Goal: Information Seeking & Learning: Compare options

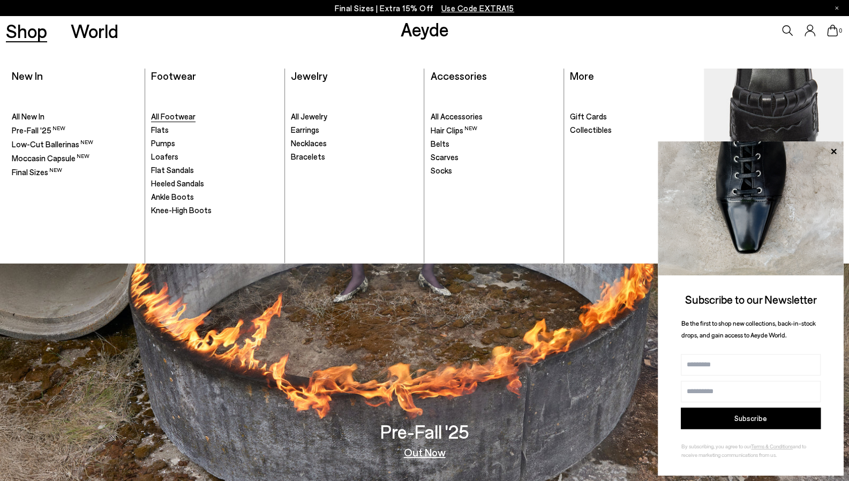
click at [177, 113] on span "All Footwear" at bounding box center [173, 116] width 44 height 10
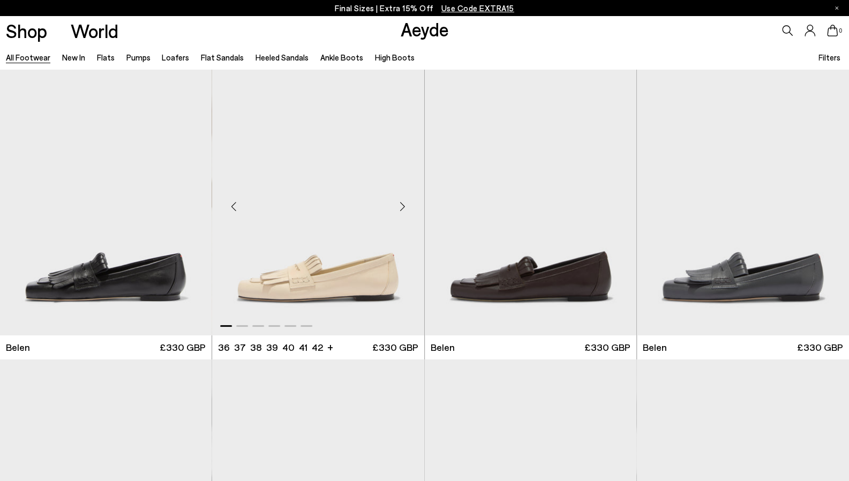
click at [398, 205] on div "Next slide" at bounding box center [403, 207] width 32 height 32
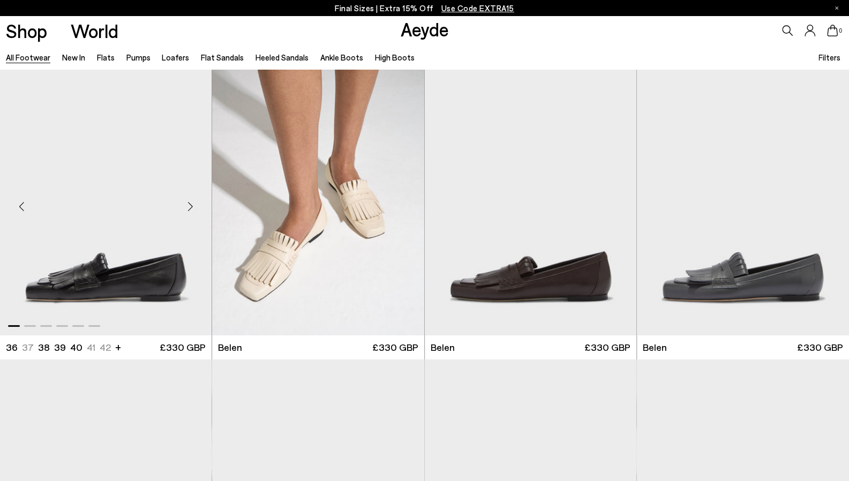
click at [193, 205] on div "Next slide" at bounding box center [190, 207] width 32 height 32
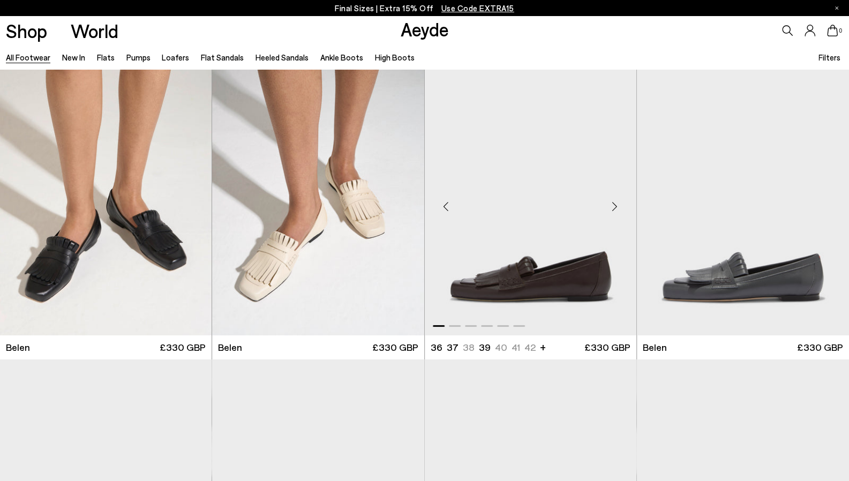
click at [612, 204] on div "Next slide" at bounding box center [615, 207] width 32 height 32
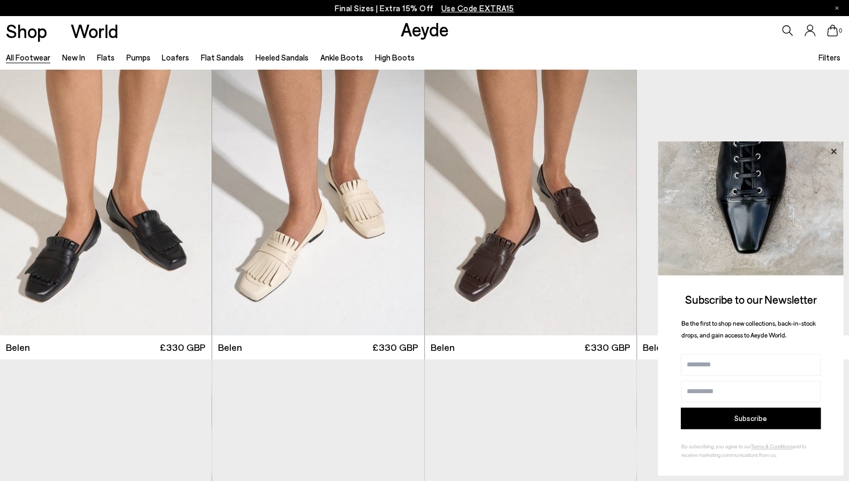
click at [833, 147] on icon at bounding box center [834, 152] width 14 height 14
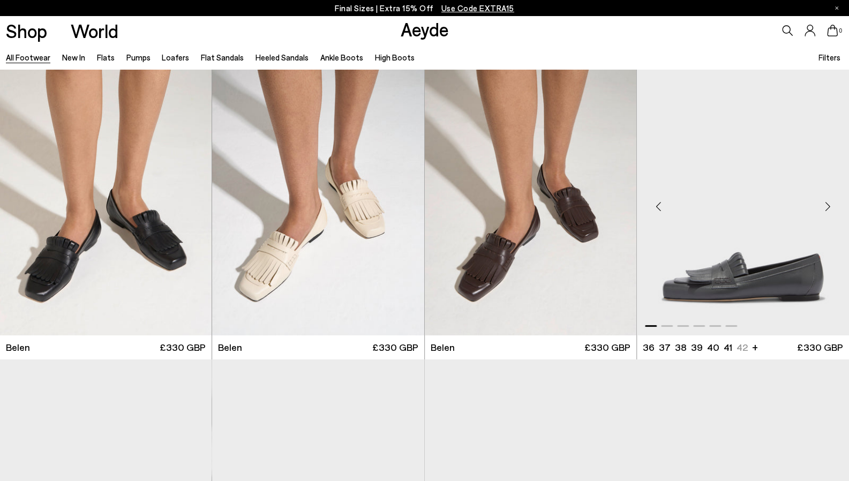
click at [825, 204] on div "Next slide" at bounding box center [828, 207] width 32 height 32
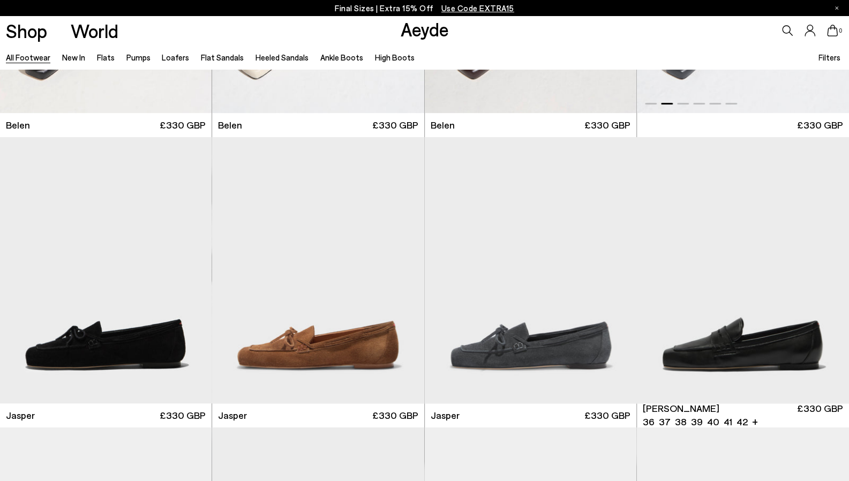
scroll to position [360, 0]
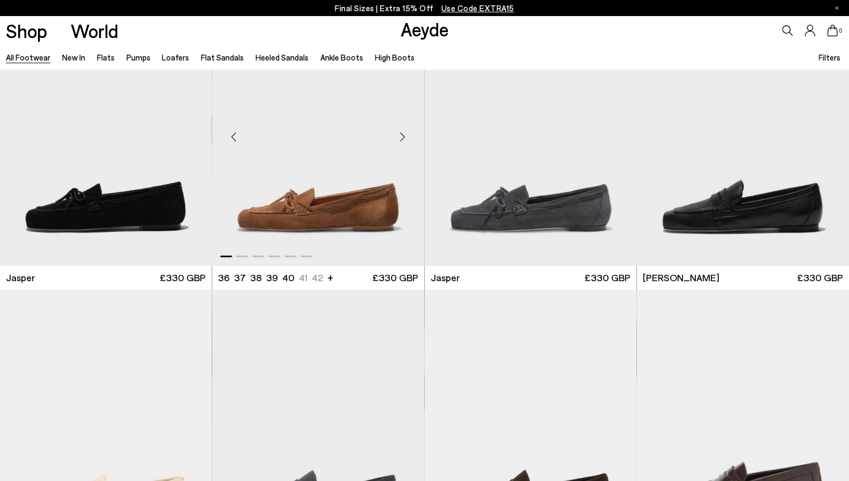
click at [401, 139] on div "Next slide" at bounding box center [403, 137] width 32 height 32
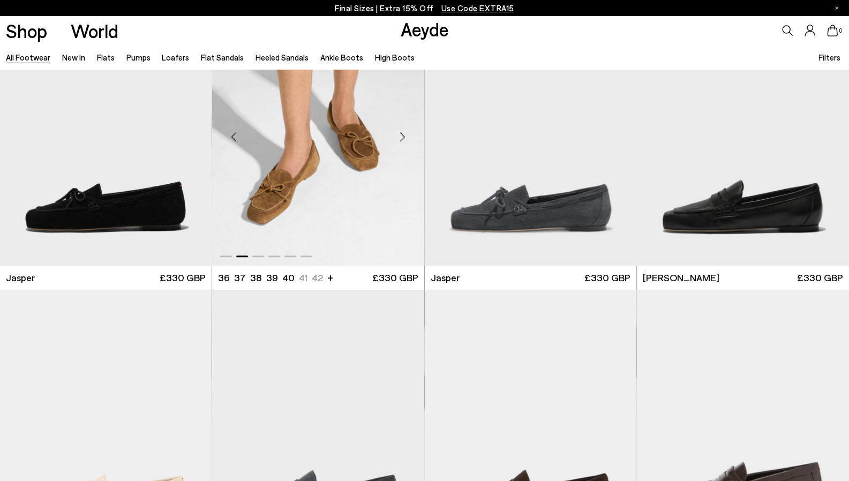
click at [401, 139] on div "Next slide" at bounding box center [403, 137] width 32 height 32
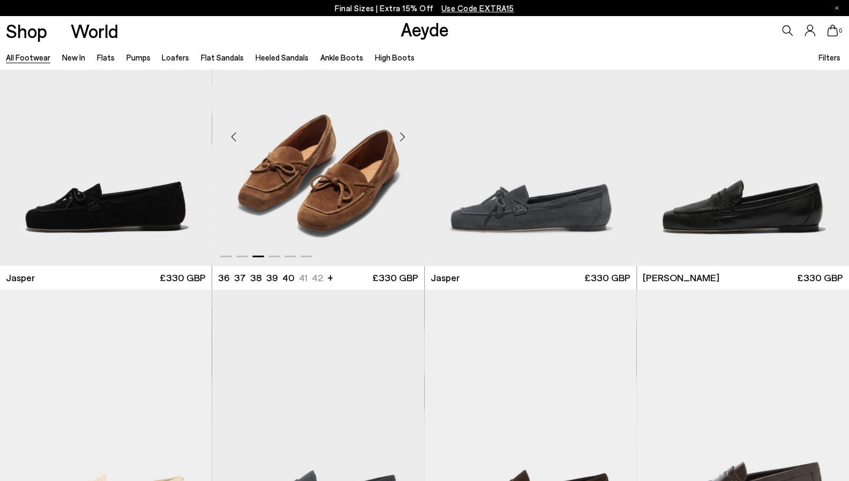
scroll to position [191, 0]
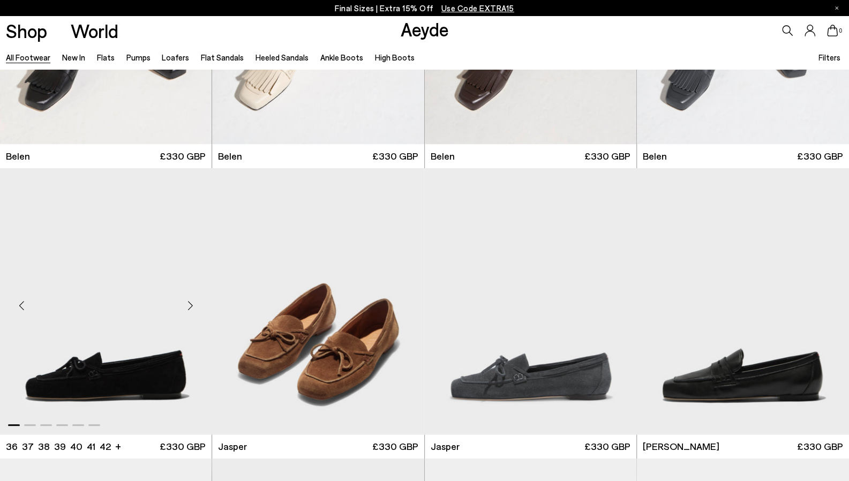
click at [188, 309] on div "Next slide" at bounding box center [190, 306] width 32 height 32
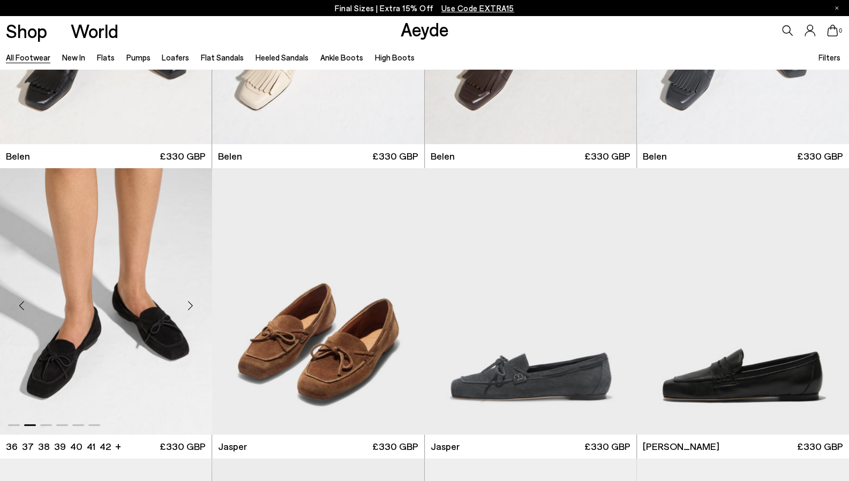
click at [188, 309] on div "Next slide" at bounding box center [190, 306] width 32 height 32
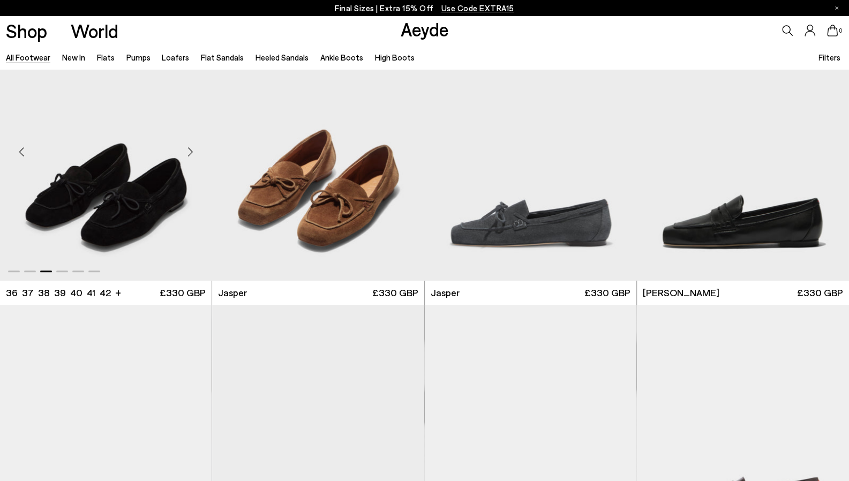
scroll to position [345, 0]
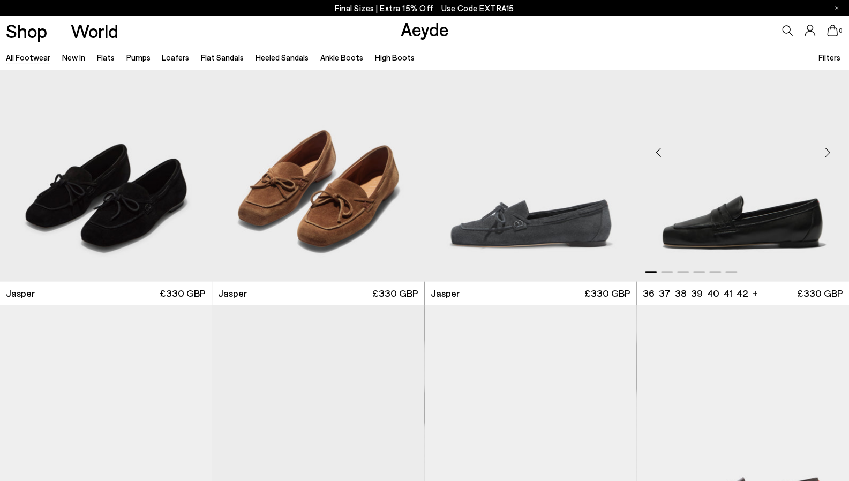
click at [825, 149] on div "Next slide" at bounding box center [828, 153] width 32 height 32
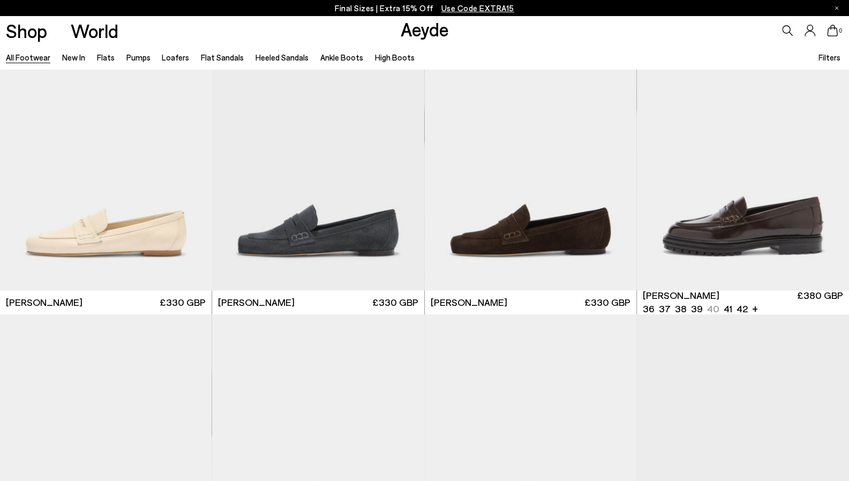
scroll to position [623, 0]
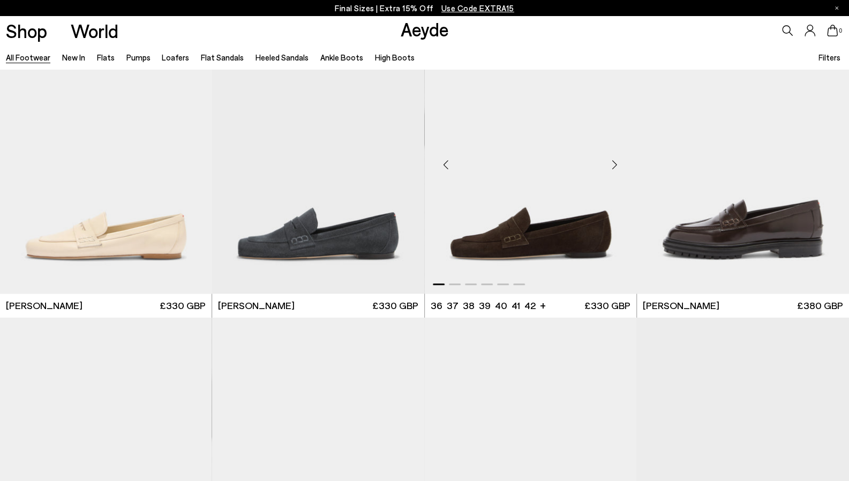
click at [595, 239] on img "1 / 6" at bounding box center [531, 160] width 212 height 266
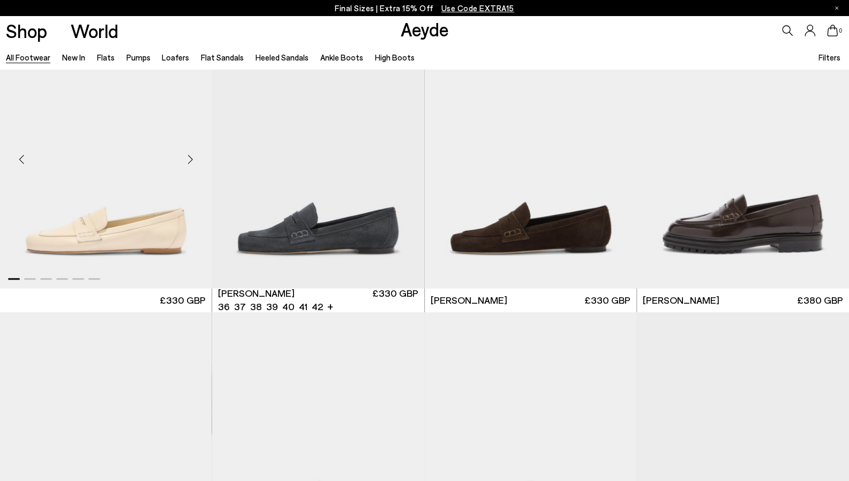
scroll to position [627, 0]
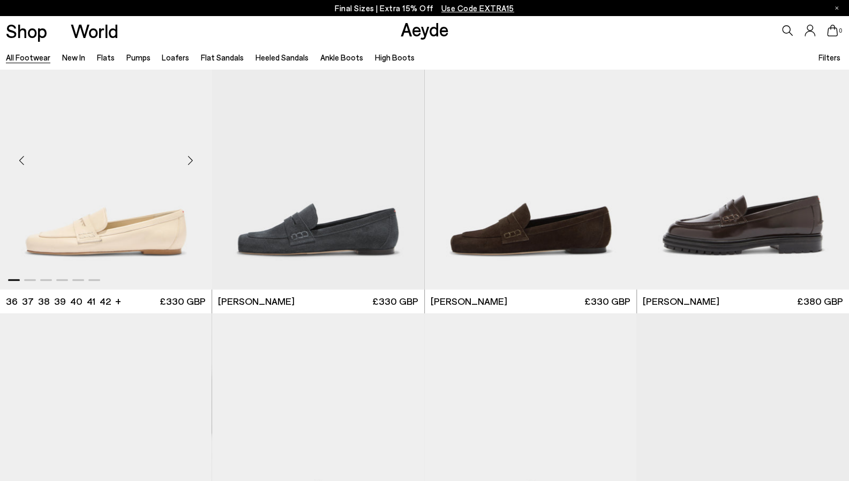
click at [191, 161] on div "Next slide" at bounding box center [190, 160] width 32 height 32
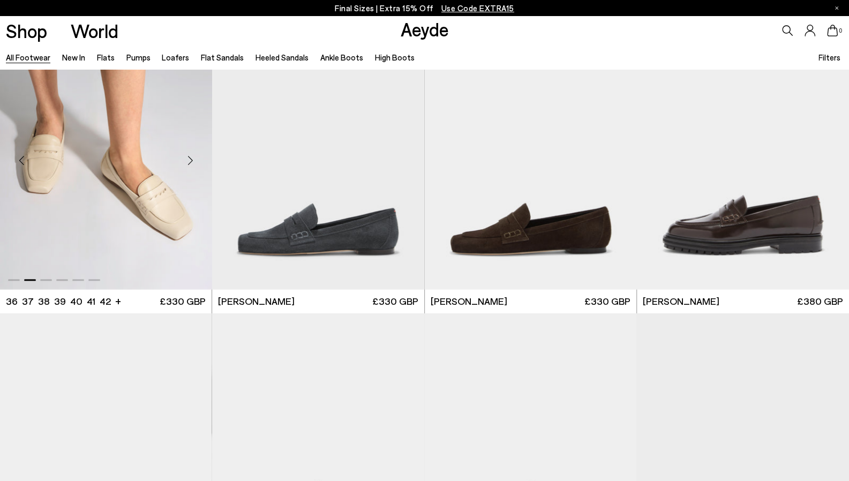
click at [191, 162] on div "Next slide" at bounding box center [190, 160] width 32 height 32
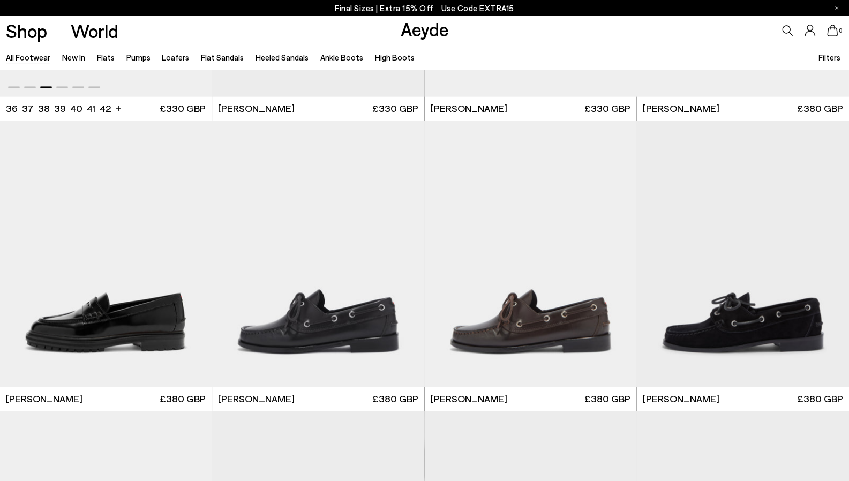
scroll to position [821, 0]
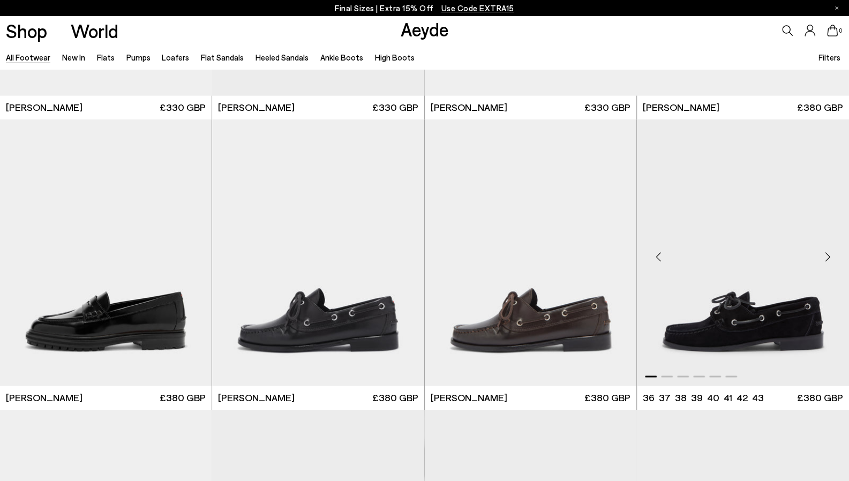
click at [825, 255] on div "Next slide" at bounding box center [828, 257] width 32 height 32
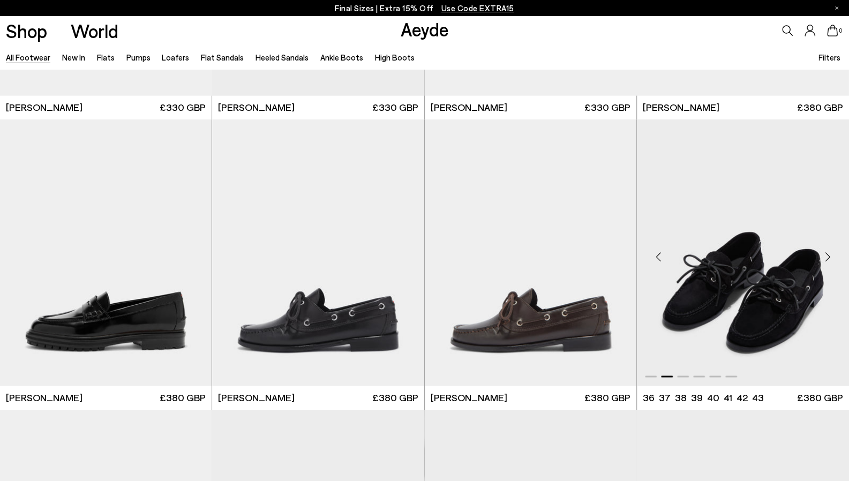
click at [825, 255] on div "Next slide" at bounding box center [828, 257] width 32 height 32
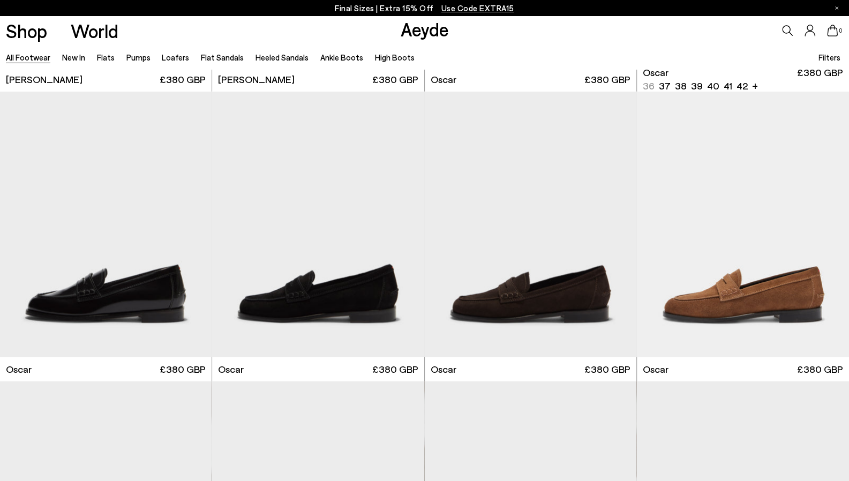
scroll to position [1158, 0]
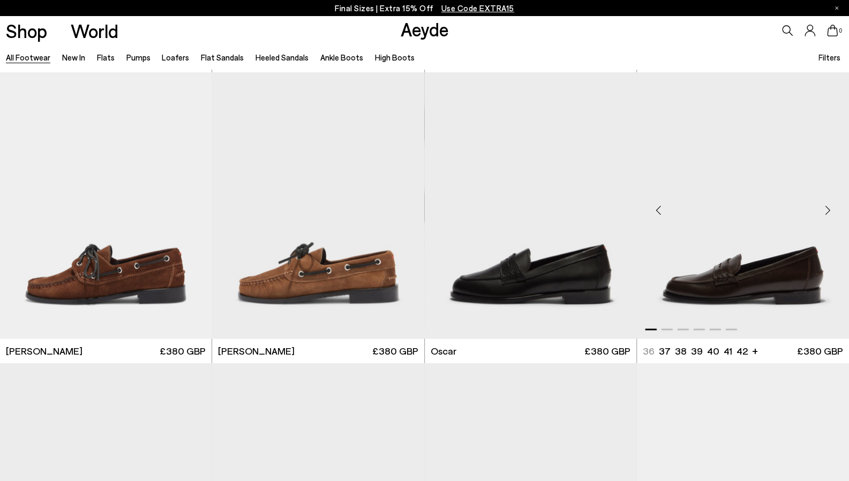
click at [828, 206] on div "Next slide" at bounding box center [828, 209] width 32 height 32
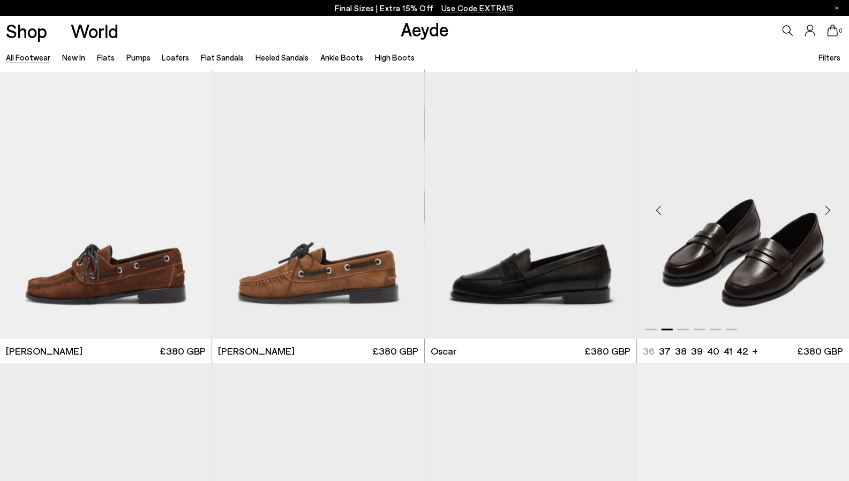
click at [828, 206] on div "Next slide" at bounding box center [828, 209] width 32 height 32
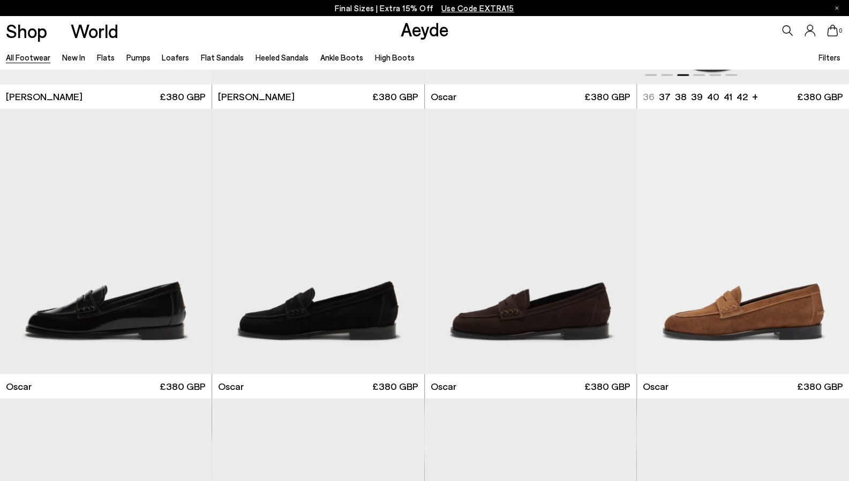
scroll to position [1413, 0]
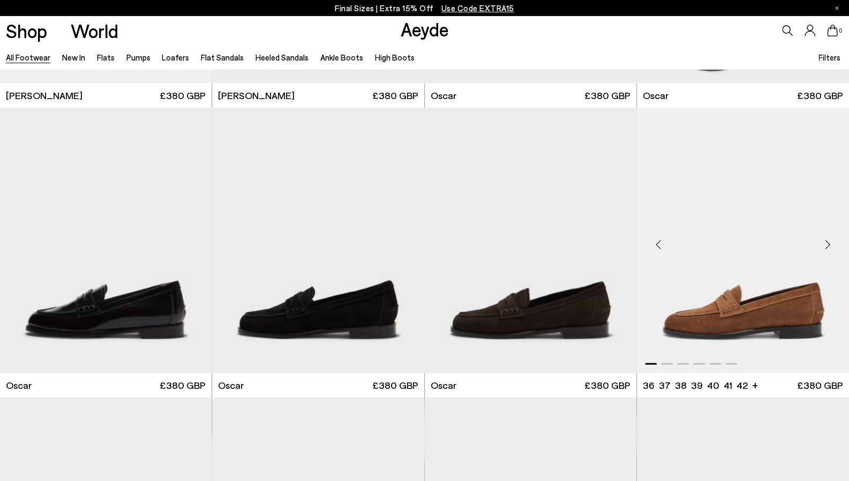
click at [830, 247] on div "Next slide" at bounding box center [828, 245] width 32 height 32
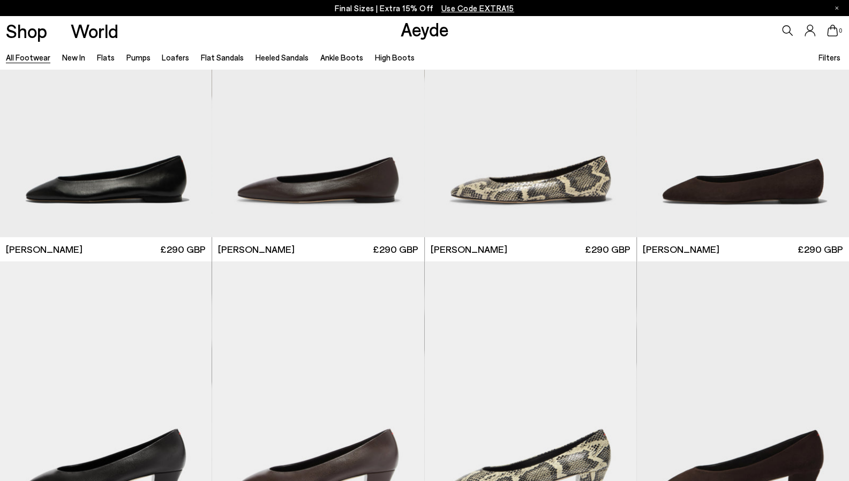
scroll to position [1841, 0]
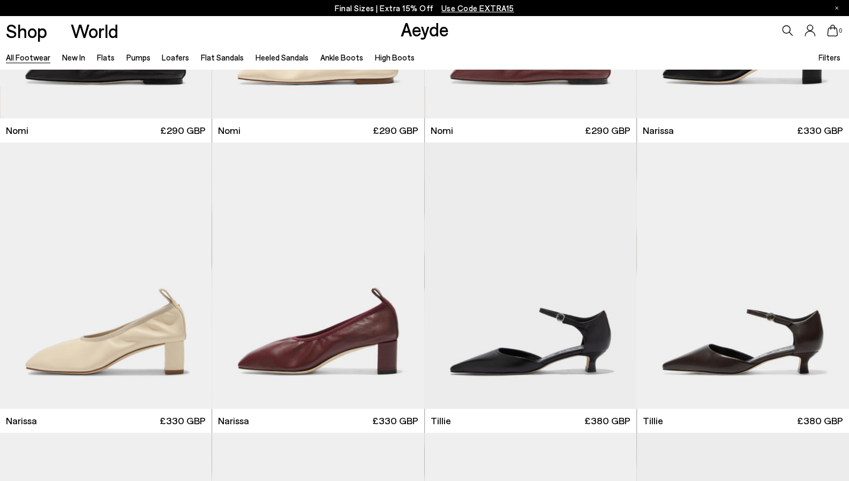
scroll to position [3650, 0]
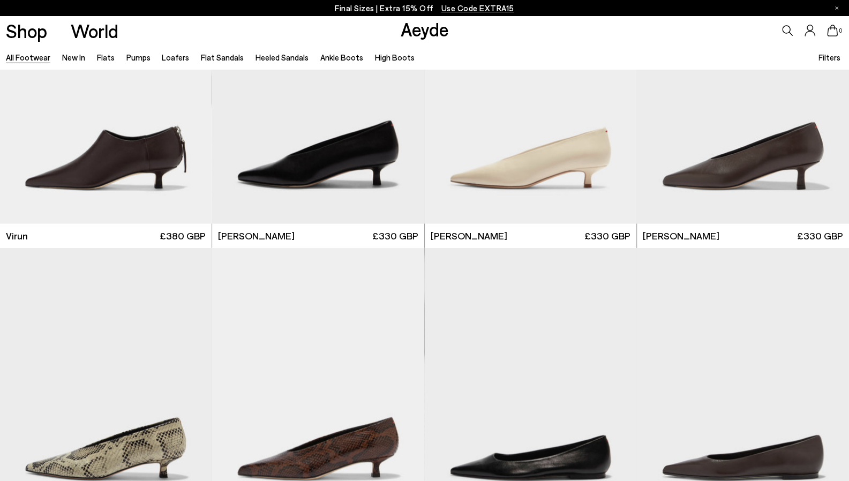
scroll to position [3983, 0]
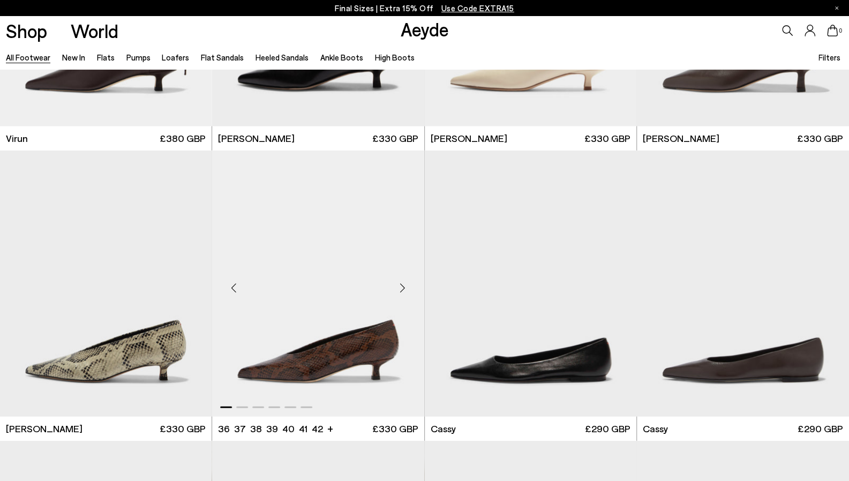
click at [402, 291] on div "Next slide" at bounding box center [403, 288] width 32 height 32
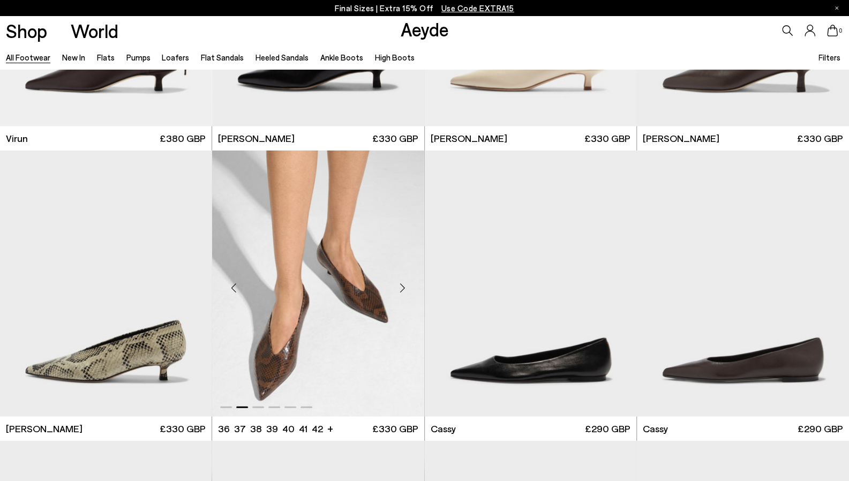
click at [402, 291] on div "Next slide" at bounding box center [403, 288] width 32 height 32
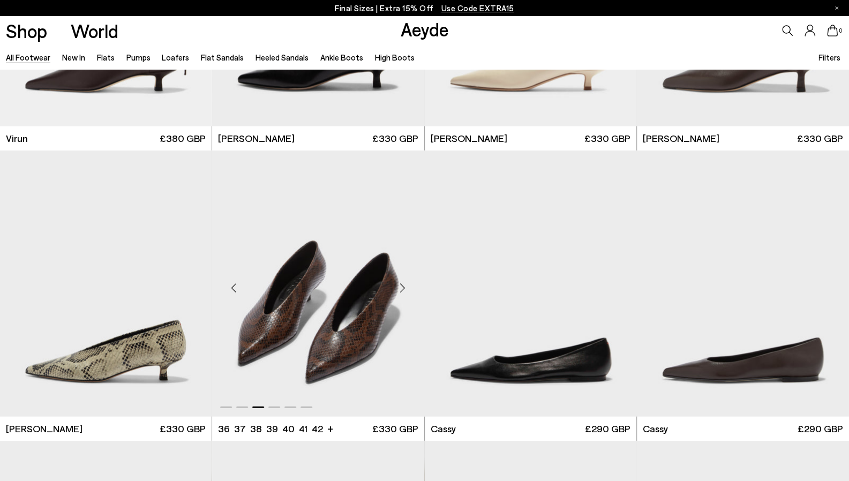
click at [402, 291] on div "Next slide" at bounding box center [403, 288] width 32 height 32
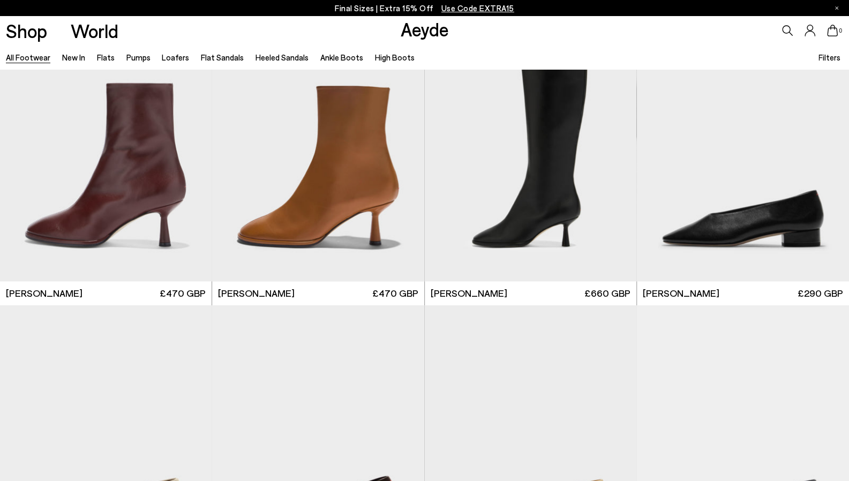
scroll to position [6268, 0]
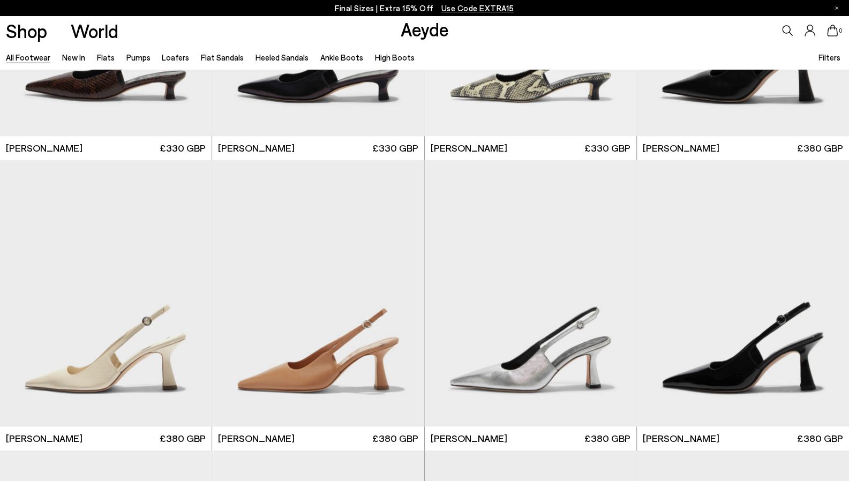
scroll to position [8643, 0]
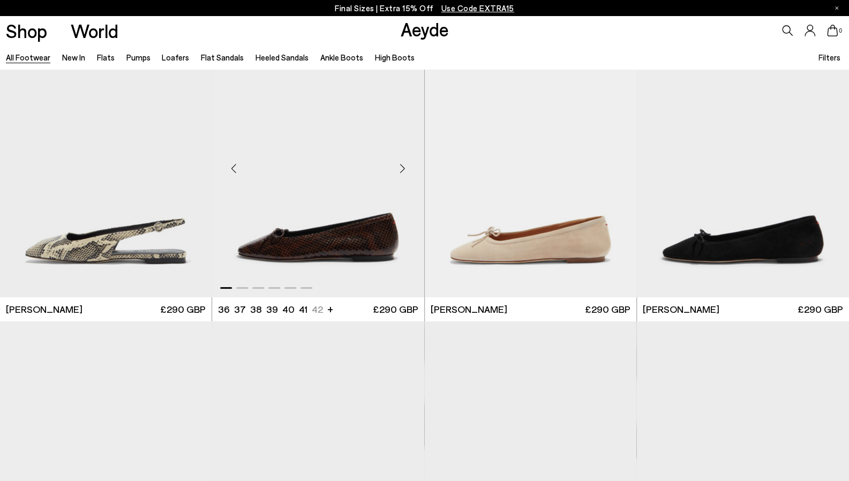
scroll to position [10199, 0]
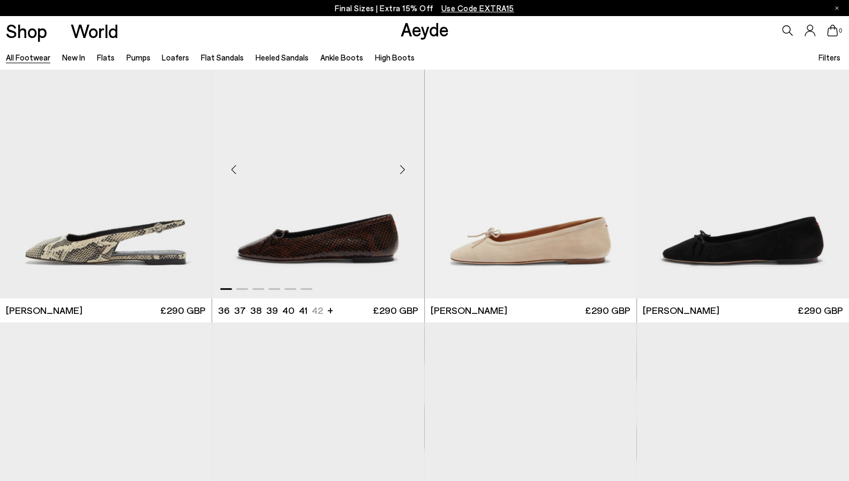
click at [402, 163] on div "Next slide" at bounding box center [403, 169] width 32 height 32
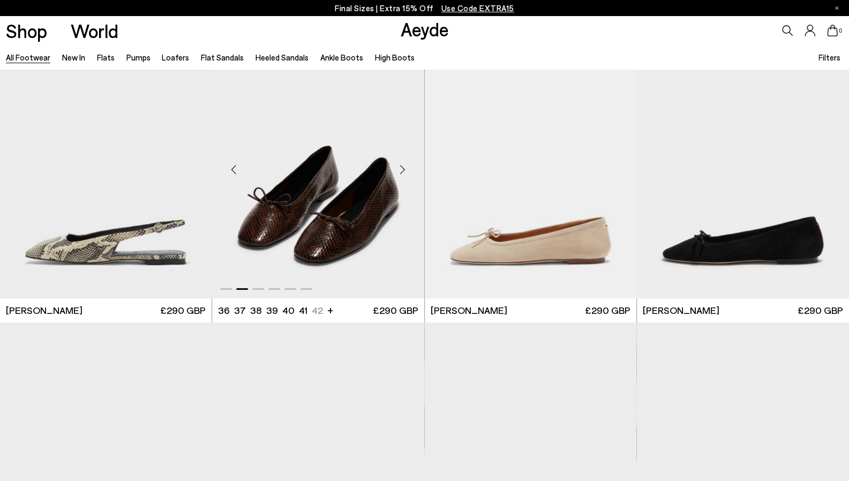
click at [303, 273] on img "2 / 6" at bounding box center [318, 165] width 212 height 266
click at [190, 177] on div "Next slide" at bounding box center [190, 169] width 32 height 32
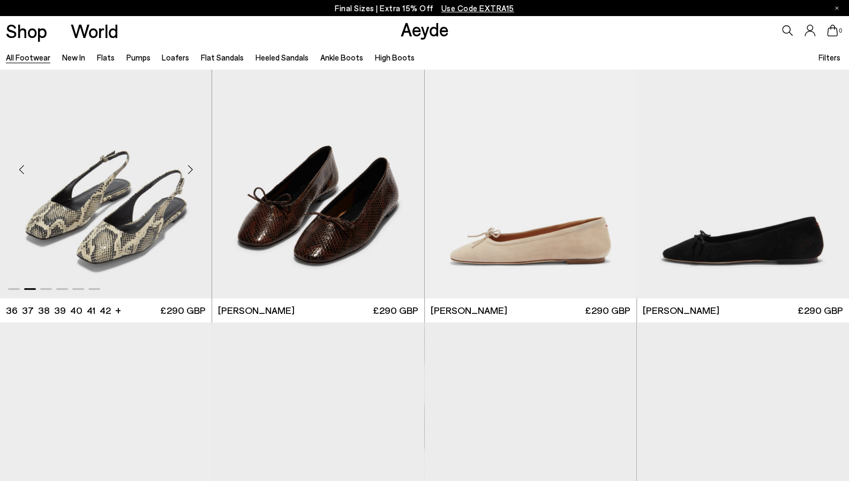
click at [188, 170] on div "Next slide" at bounding box center [190, 169] width 32 height 32
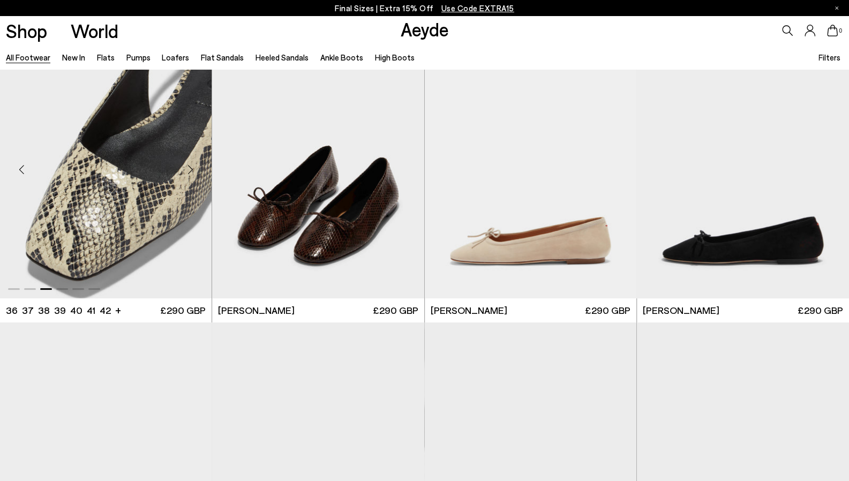
click at [188, 170] on div "Next slide" at bounding box center [190, 169] width 32 height 32
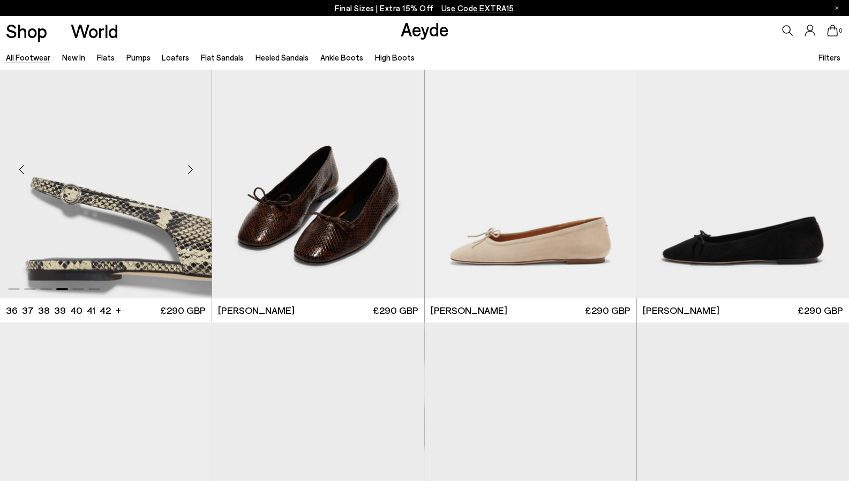
click at [188, 170] on div "Next slide" at bounding box center [190, 169] width 32 height 32
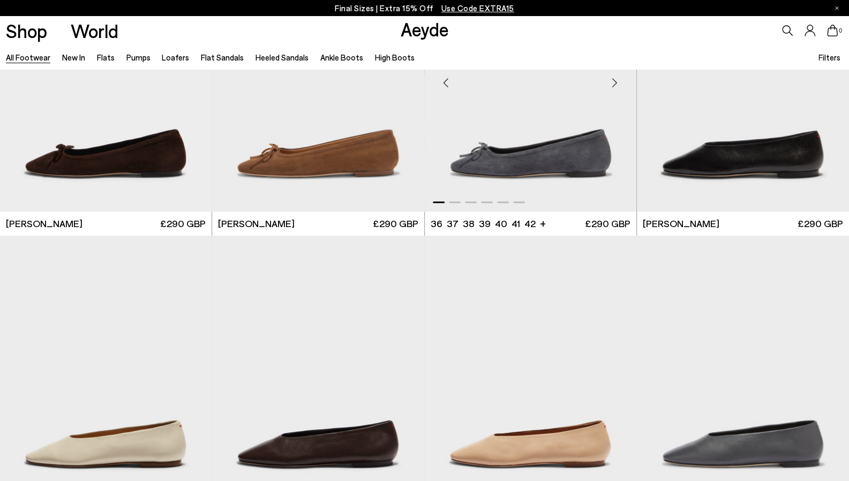
scroll to position [10570, 0]
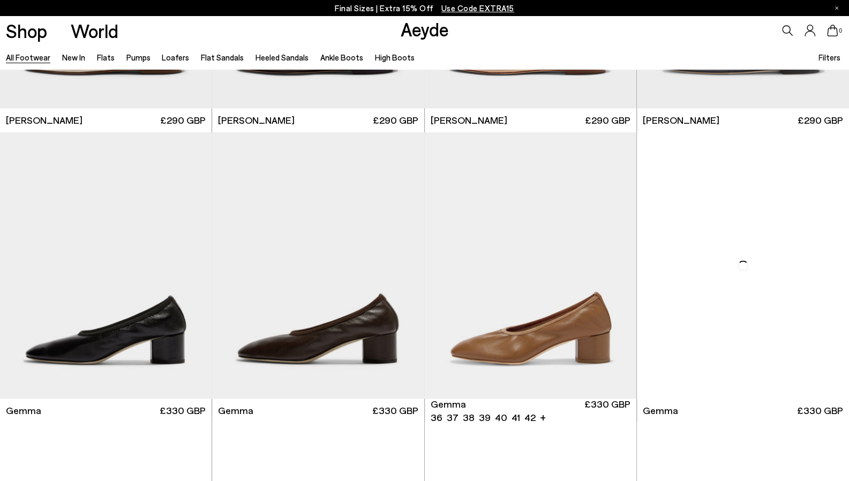
scroll to position [10970, 0]
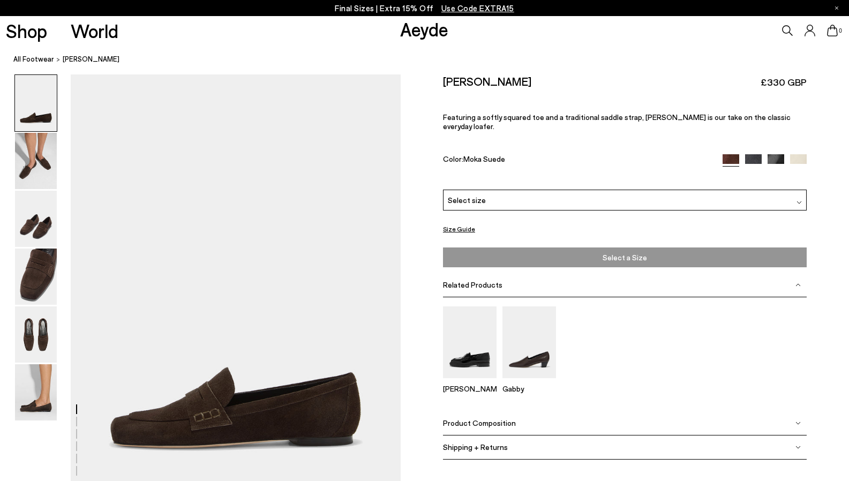
scroll to position [106, 0]
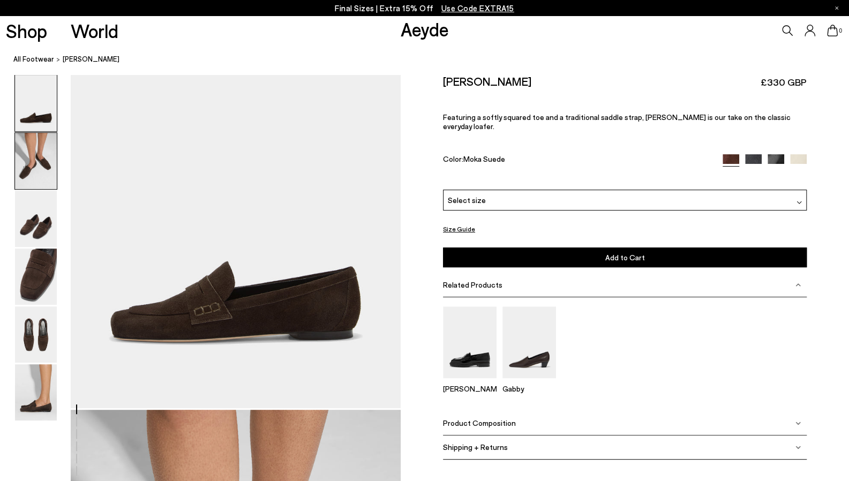
click at [21, 158] on img at bounding box center [36, 161] width 42 height 56
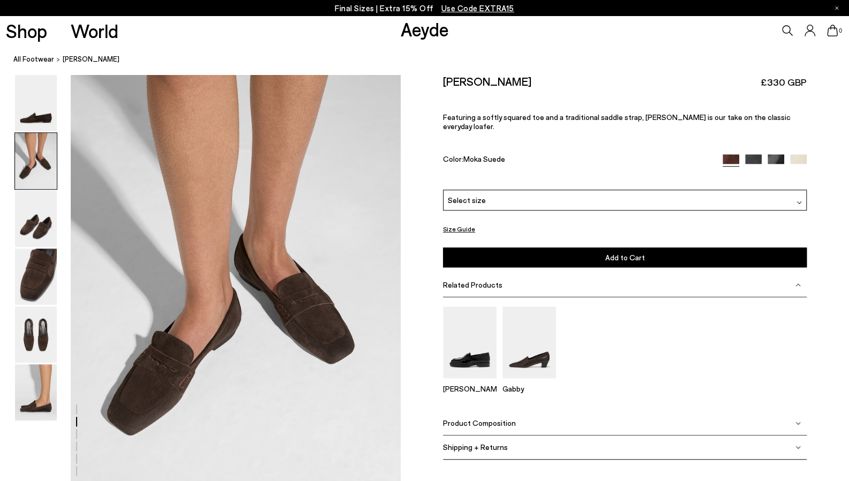
scroll to position [443, 0]
click at [34, 223] on img at bounding box center [36, 219] width 42 height 56
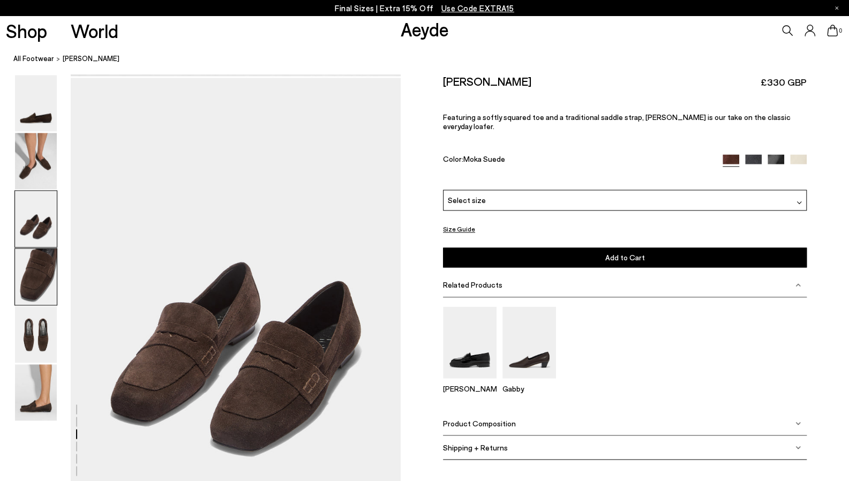
scroll to position [884, 0]
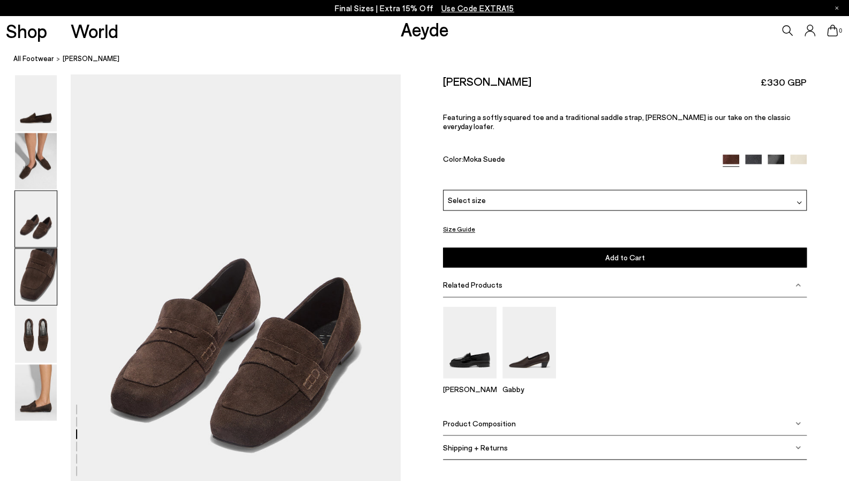
click at [38, 276] on img at bounding box center [36, 277] width 42 height 56
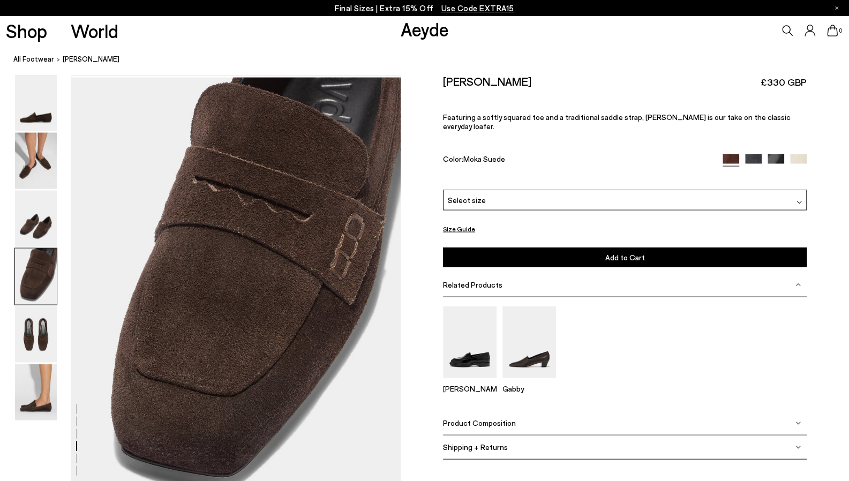
scroll to position [1325, 0]
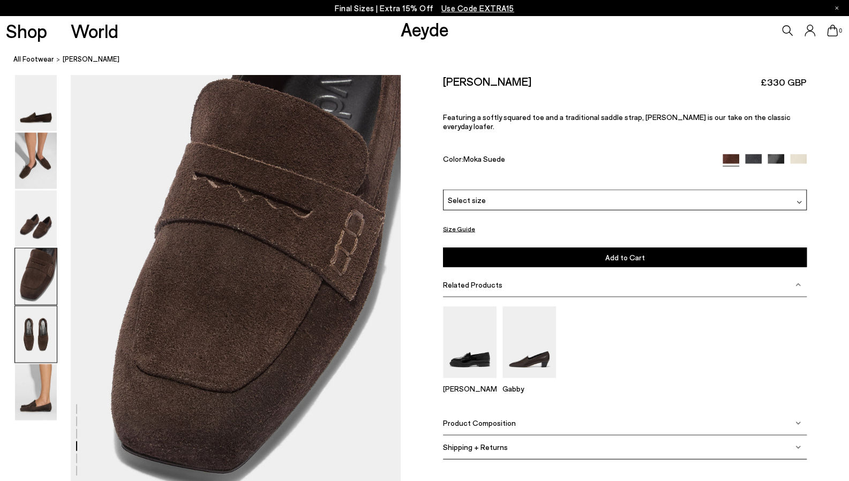
click at [38, 334] on img at bounding box center [36, 334] width 42 height 56
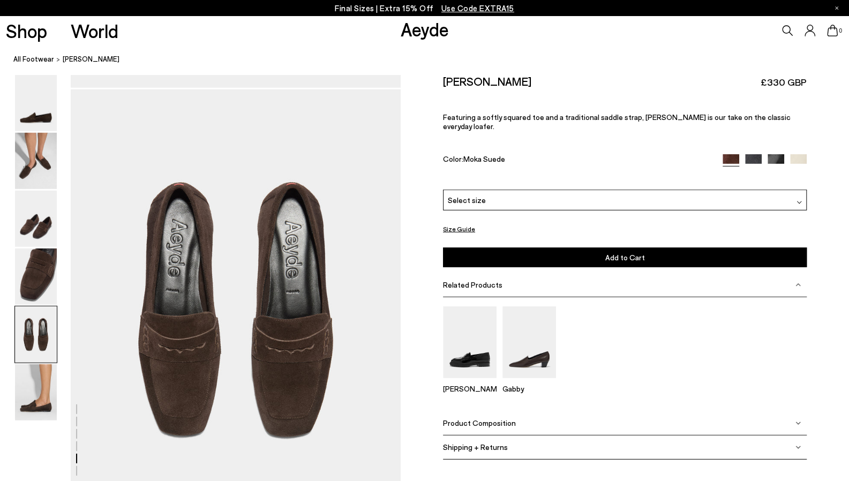
scroll to position [1766, 0]
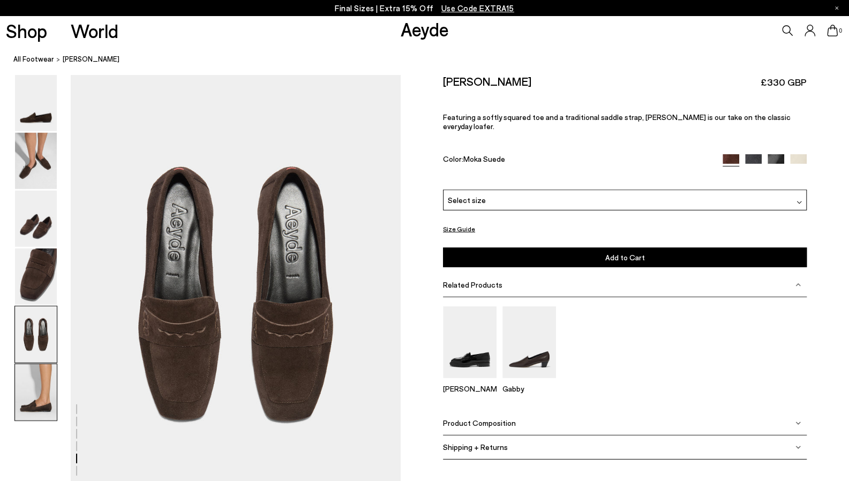
click at [39, 403] on img at bounding box center [36, 392] width 42 height 56
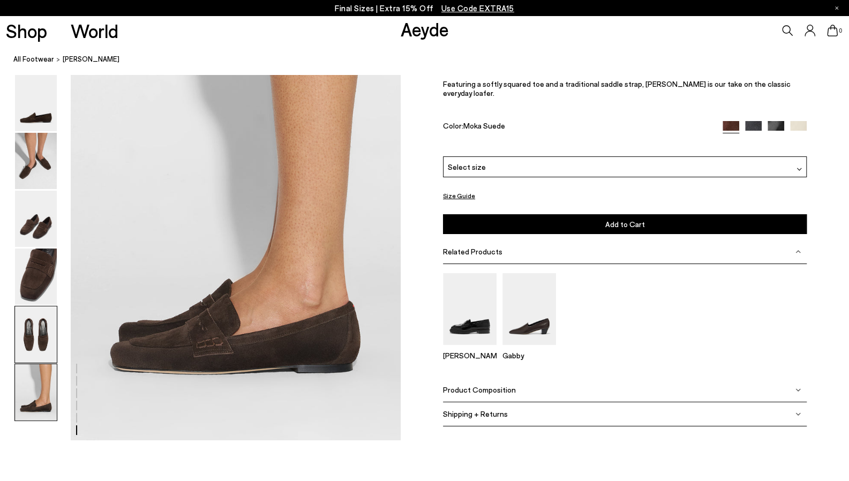
click at [40, 350] on img at bounding box center [36, 334] width 42 height 56
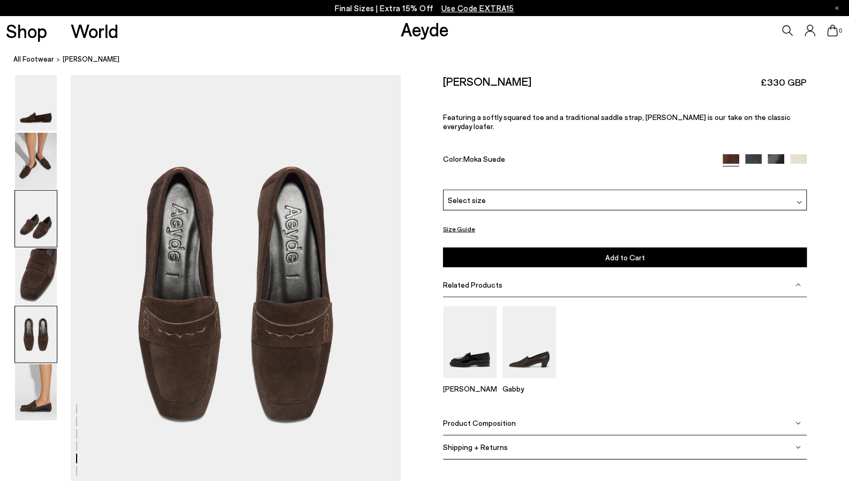
click at [45, 226] on img at bounding box center [36, 219] width 42 height 56
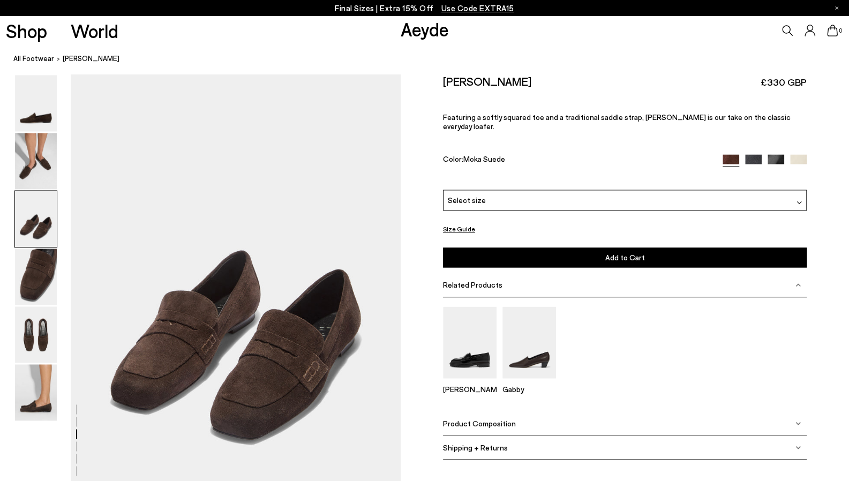
scroll to position [884, 0]
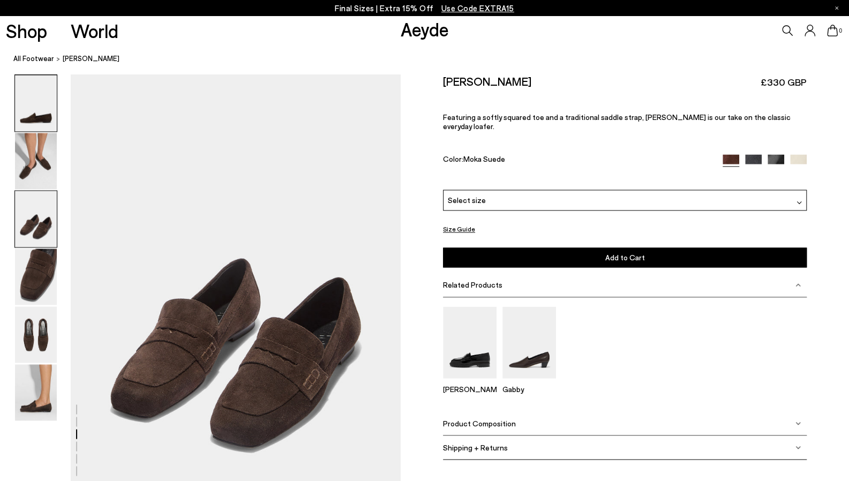
click at [44, 107] on img at bounding box center [36, 103] width 42 height 56
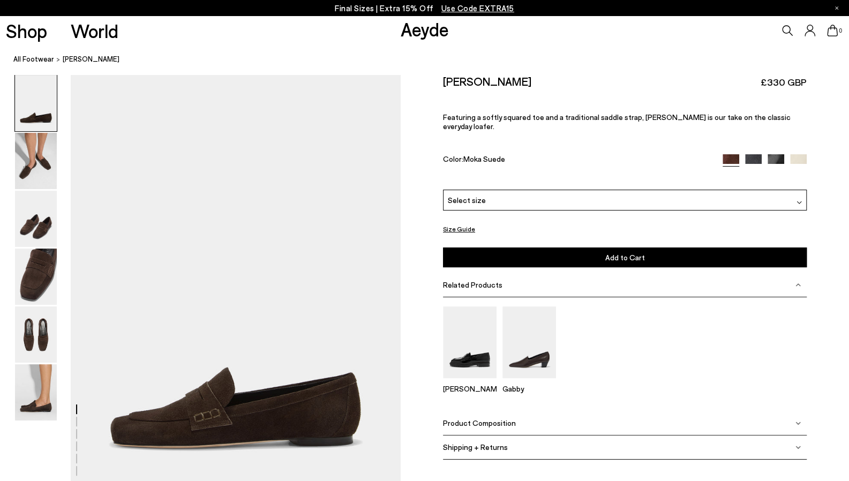
scroll to position [131, 0]
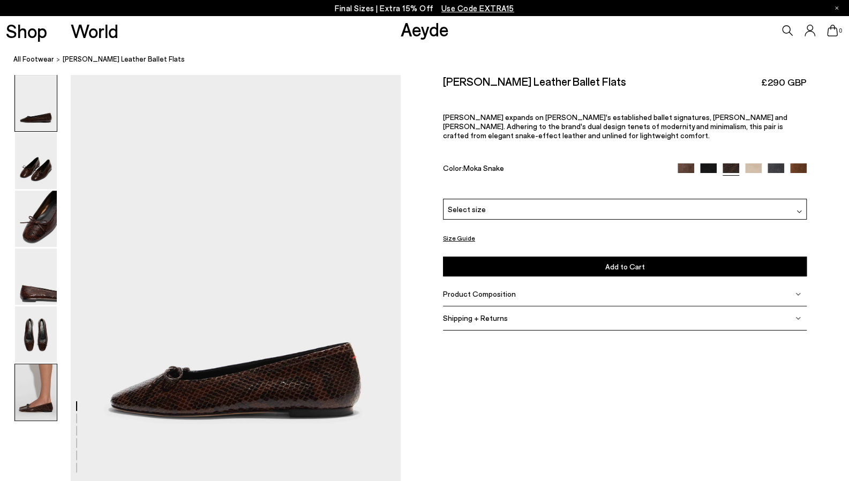
click at [34, 407] on img at bounding box center [36, 392] width 42 height 56
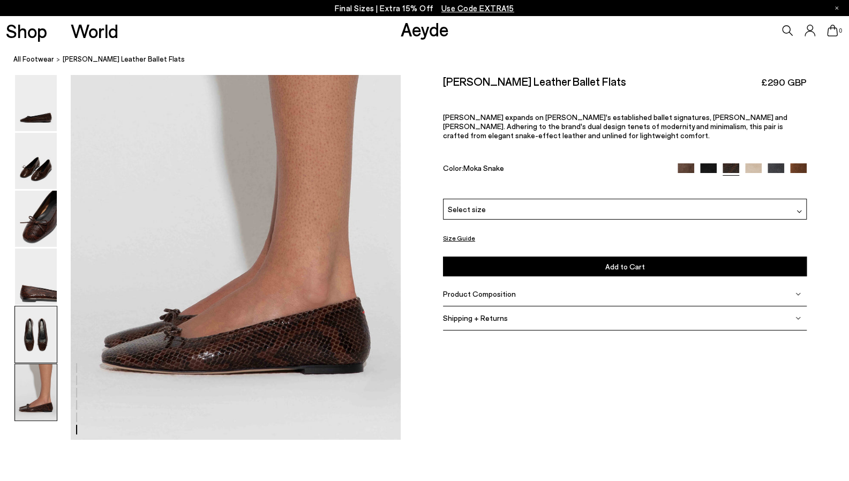
click at [46, 344] on img at bounding box center [36, 334] width 42 height 56
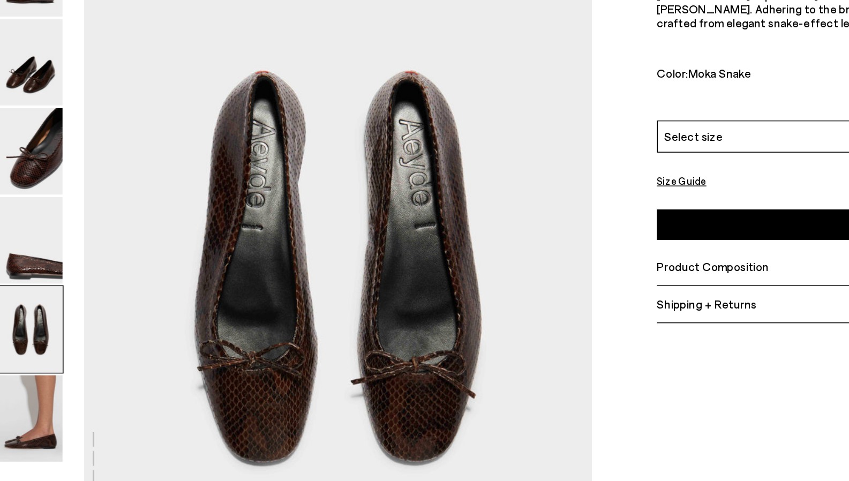
scroll to position [1733, 0]
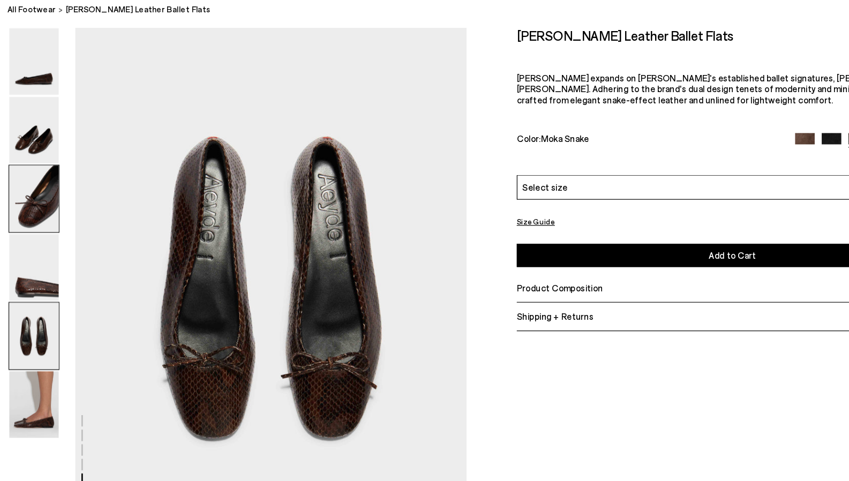
click at [40, 226] on img at bounding box center [36, 219] width 42 height 56
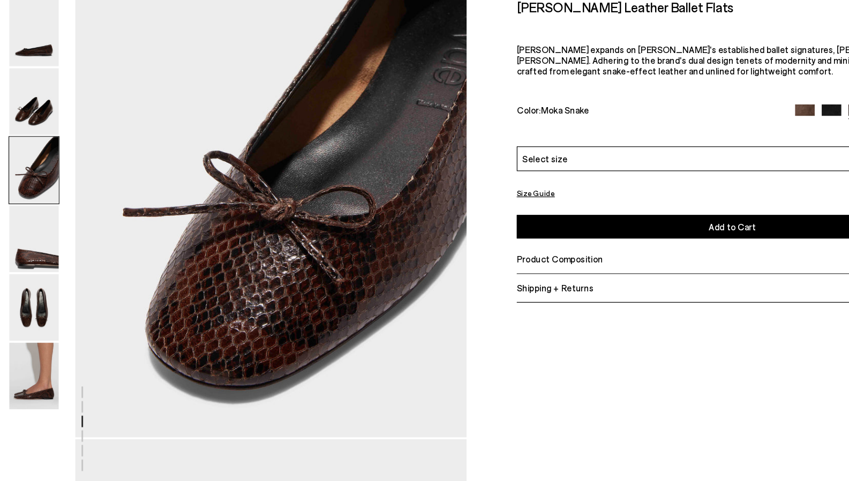
scroll to position [927, 0]
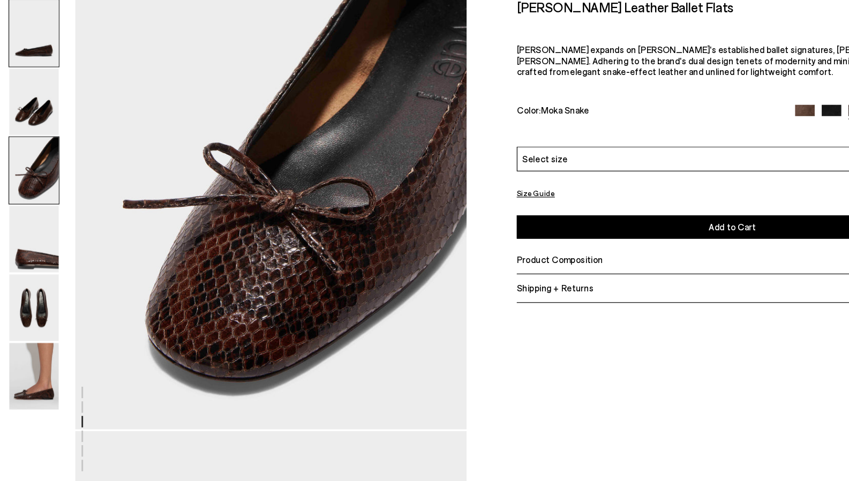
click at [46, 130] on img at bounding box center [36, 103] width 42 height 56
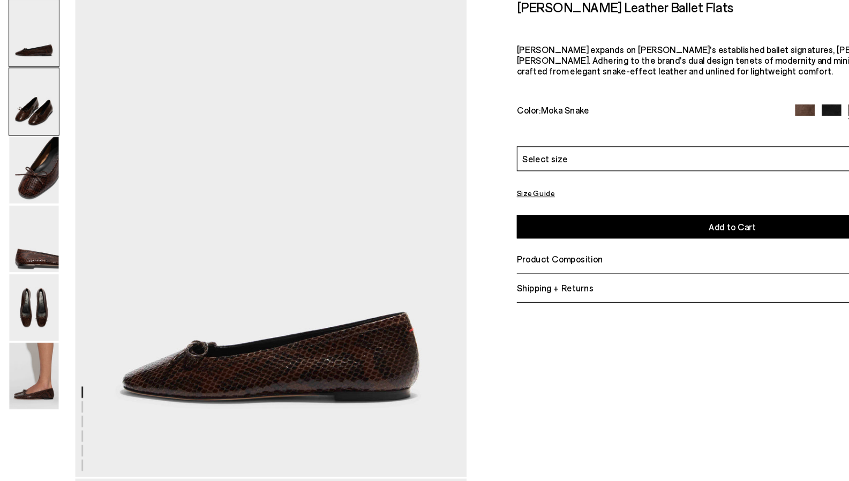
scroll to position [0, 0]
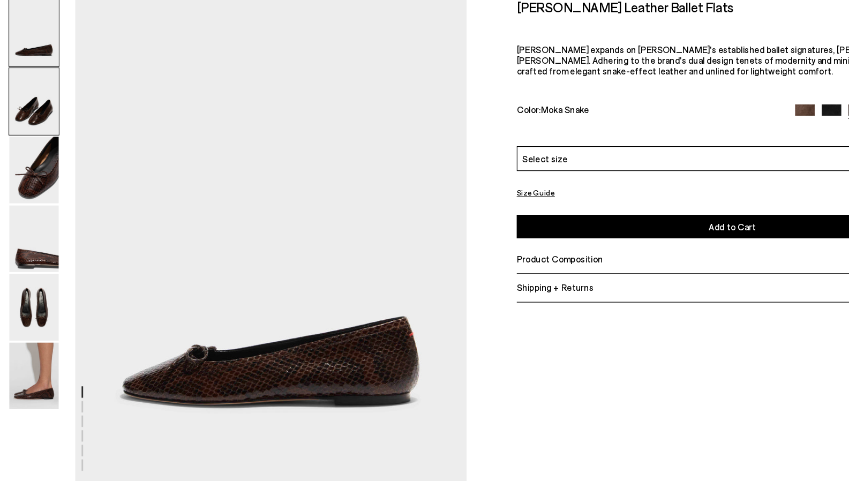
click at [35, 174] on img at bounding box center [36, 161] width 42 height 56
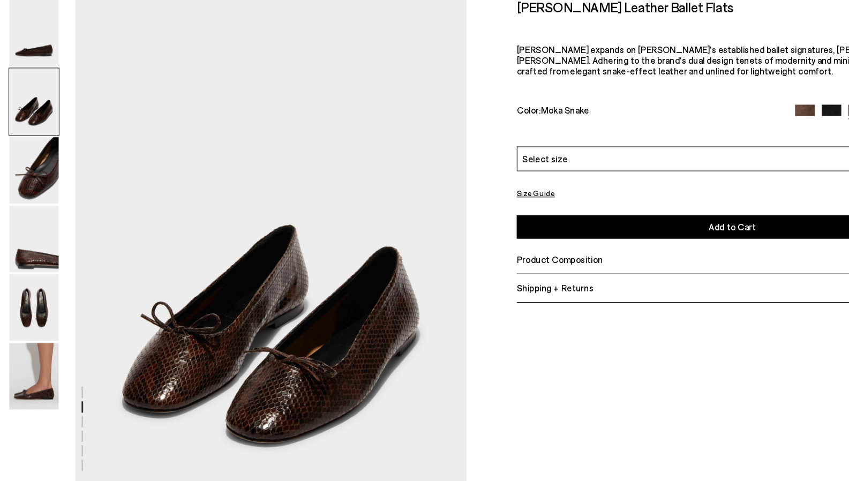
scroll to position [409, 0]
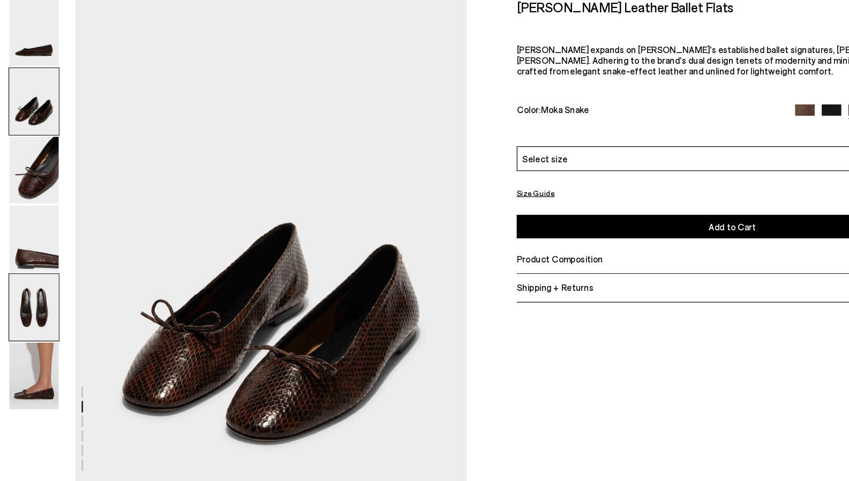
click at [35, 348] on img at bounding box center [36, 334] width 42 height 56
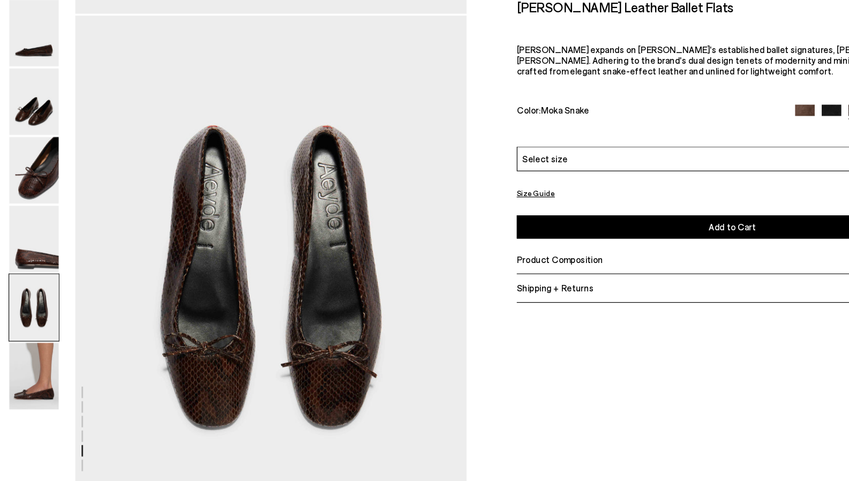
scroll to position [1733, 0]
